Goal: Task Accomplishment & Management: Use online tool/utility

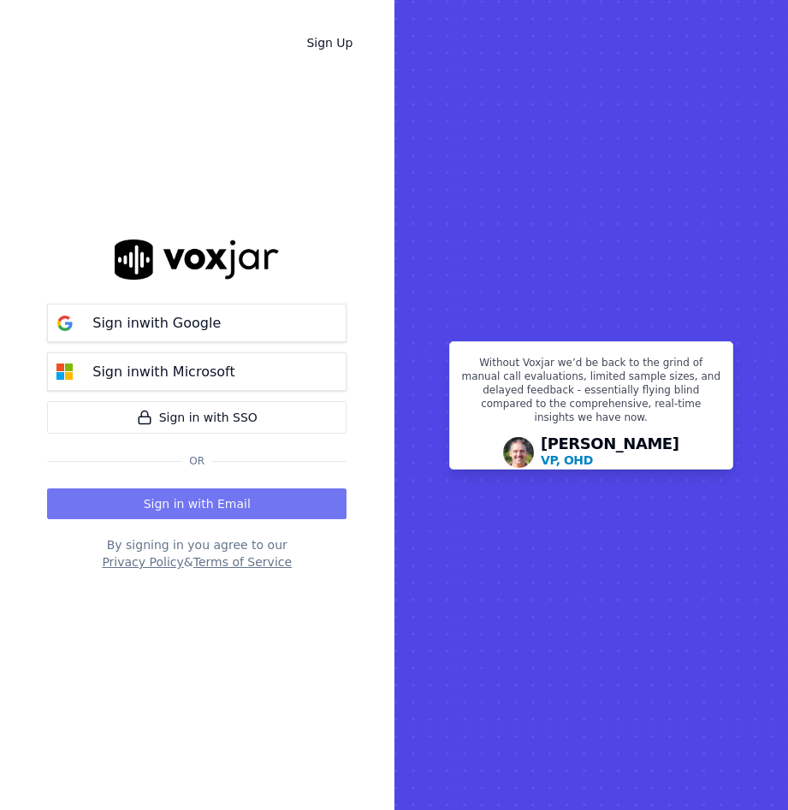
click at [251, 501] on button "Sign in with Email" at bounding box center [196, 504] width 299 height 31
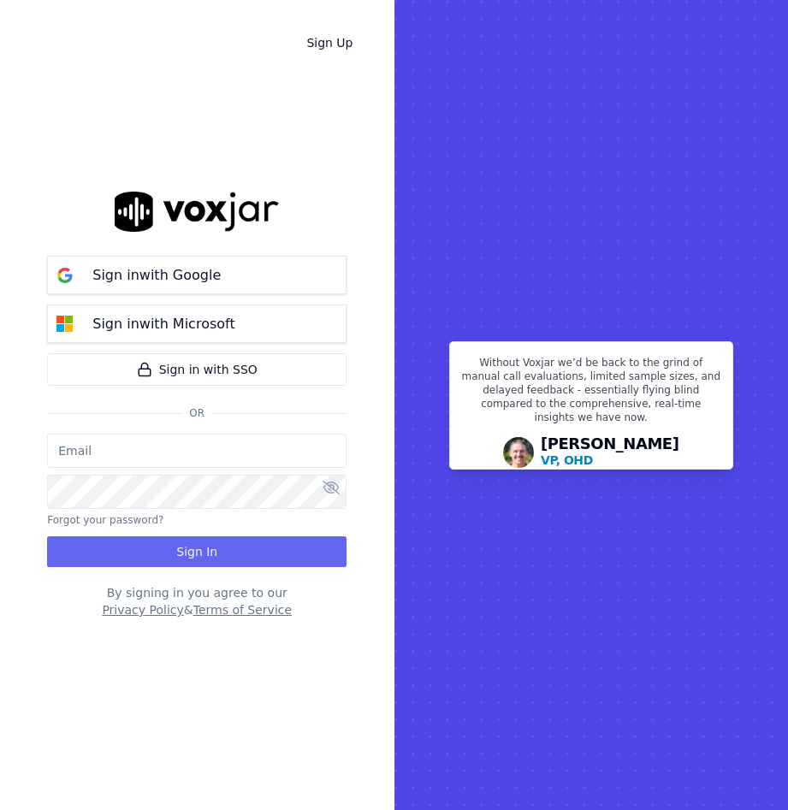
click at [228, 456] on input "email" at bounding box center [196, 451] width 299 height 34
type input "[EMAIL_ADDRESS][DOMAIN_NAME]"
click at [329, 493] on icon at bounding box center [331, 488] width 17 height 14
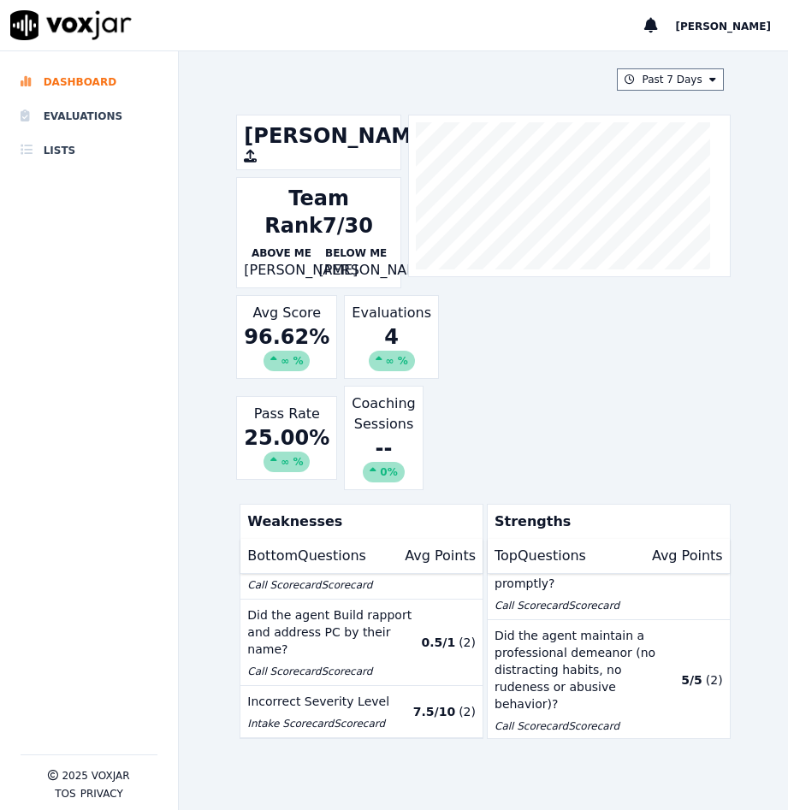
scroll to position [575, 0]
